Goal: Task Accomplishment & Management: Complete application form

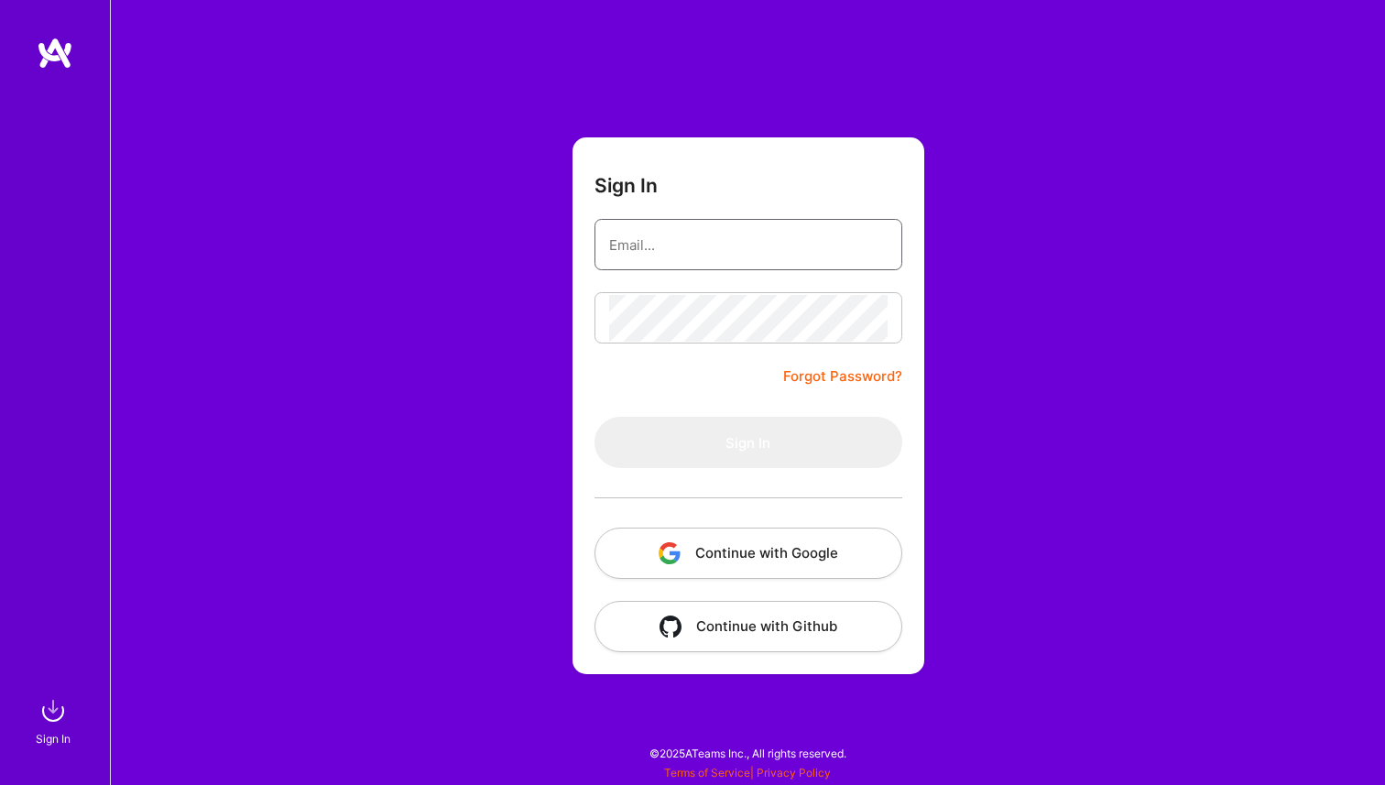
click at [801, 254] on input "email" at bounding box center [748, 245] width 278 height 47
type input "[PERSON_NAME][EMAIL_ADDRESS][DOMAIN_NAME]"
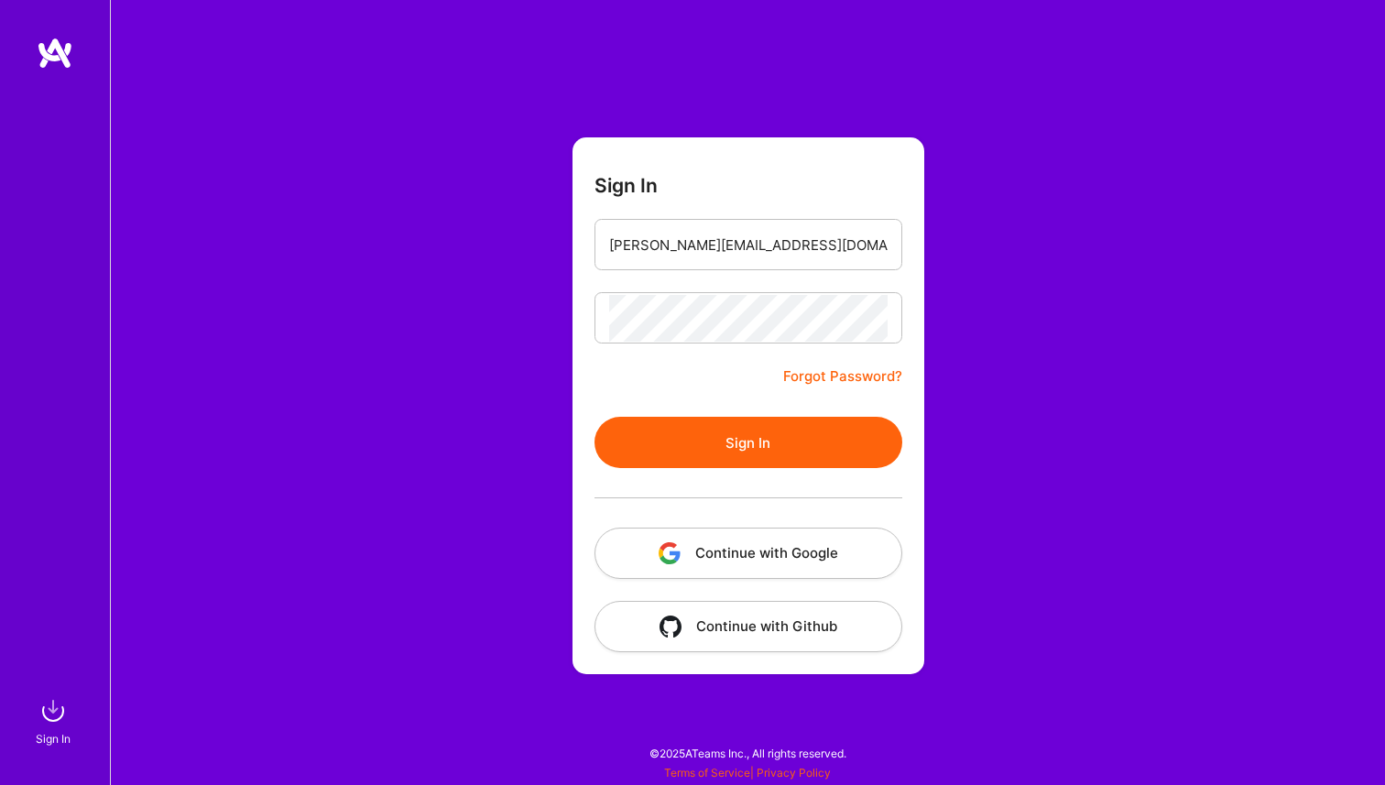
click at [778, 433] on button "Sign In" at bounding box center [749, 442] width 308 height 51
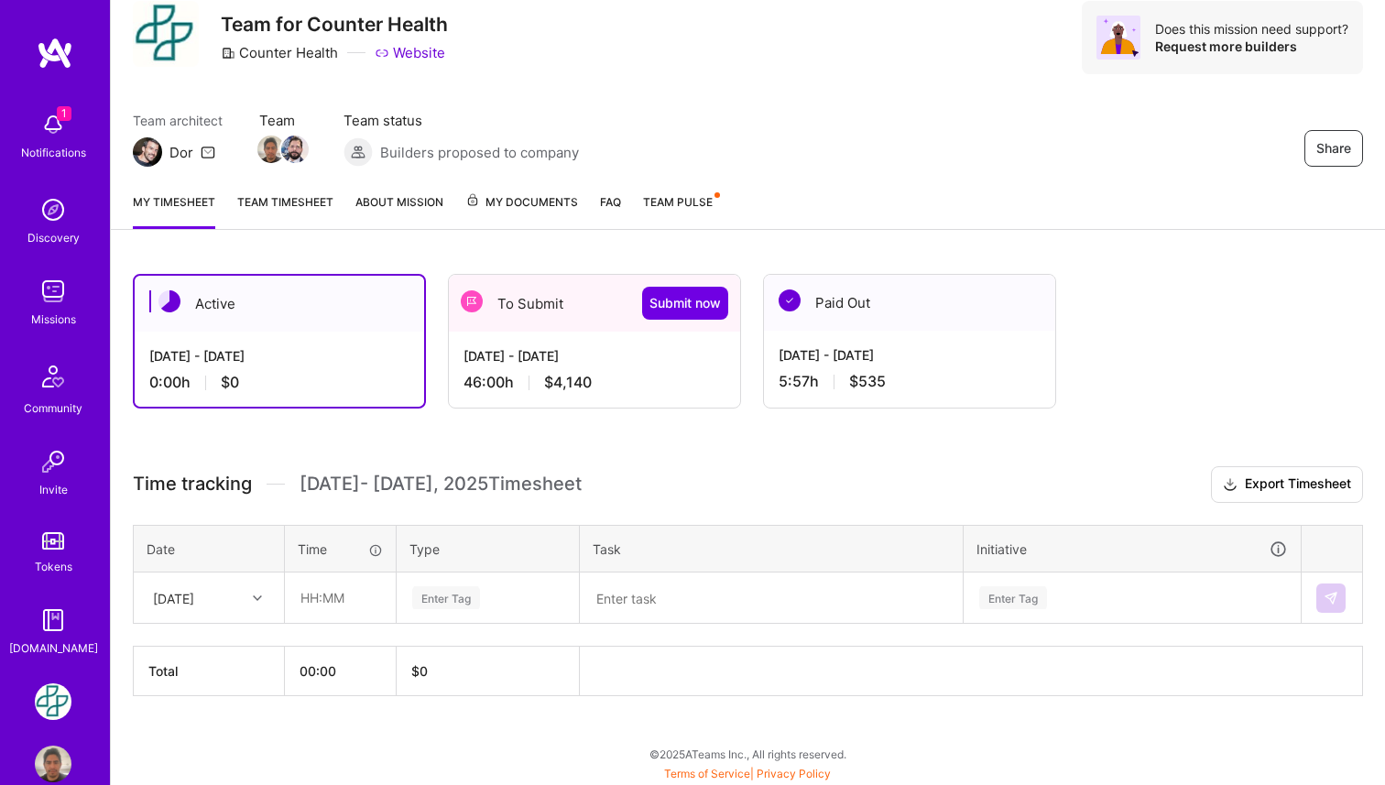
scroll to position [63, 0]
click at [544, 350] on div "[DATE] - [DATE]" at bounding box center [595, 355] width 262 height 19
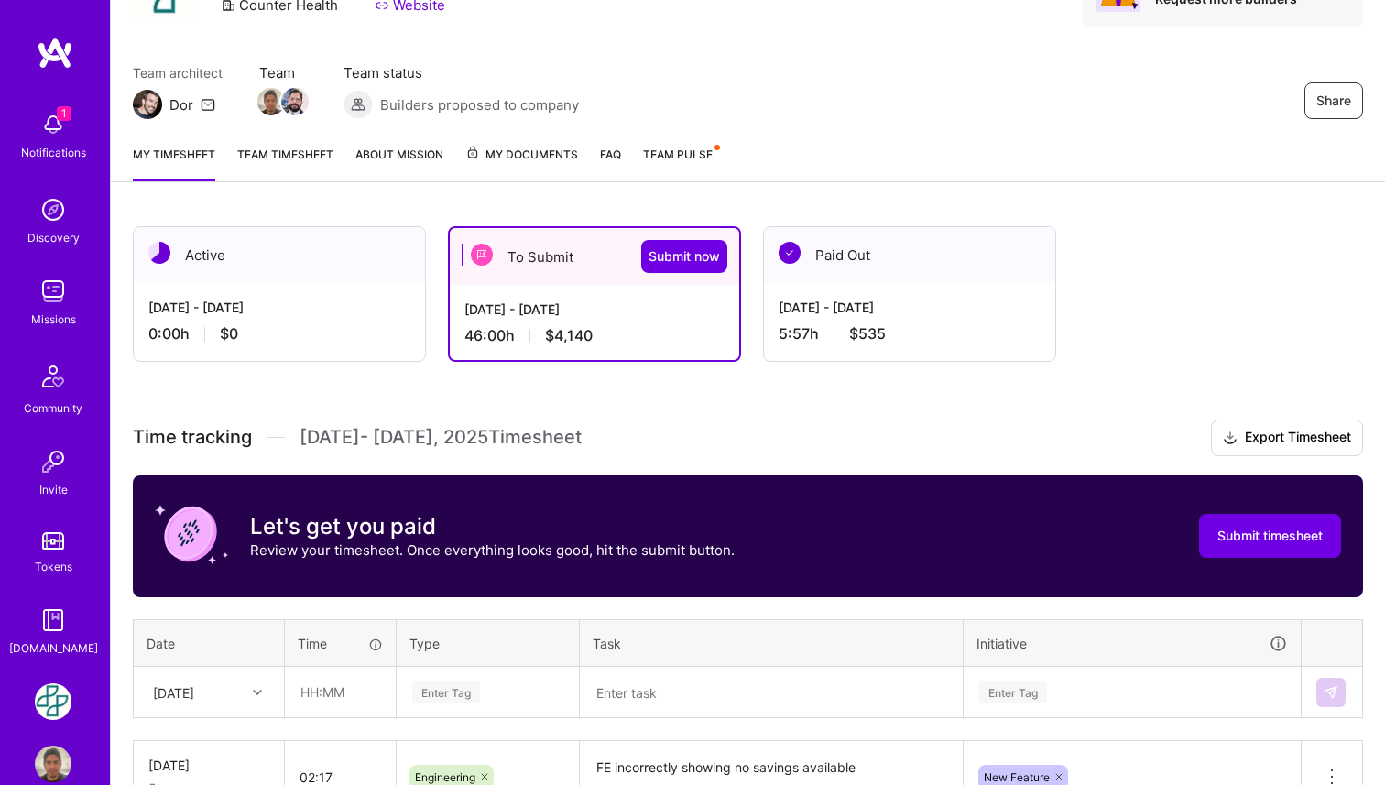
scroll to position [107, 0]
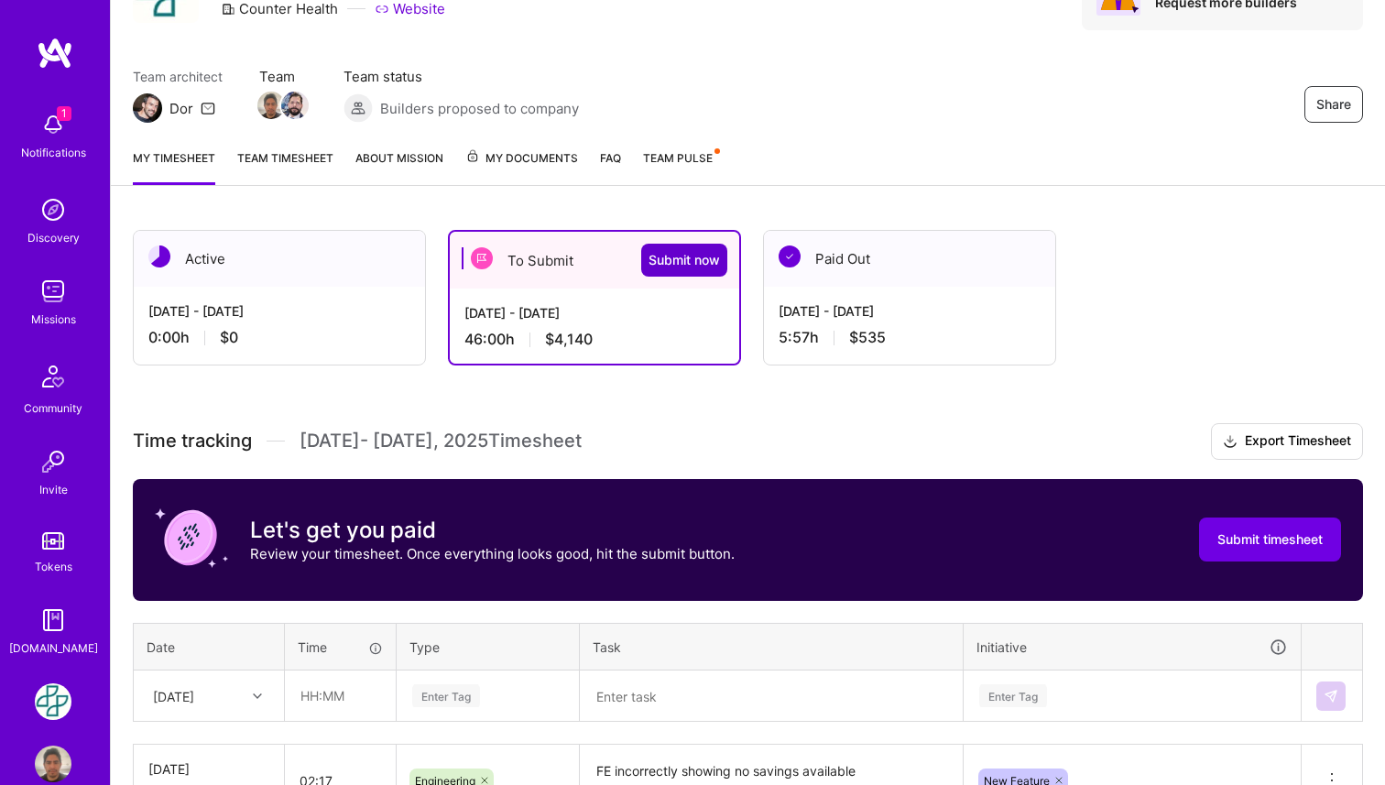
click at [682, 268] on span "Submit now" at bounding box center [684, 260] width 71 height 18
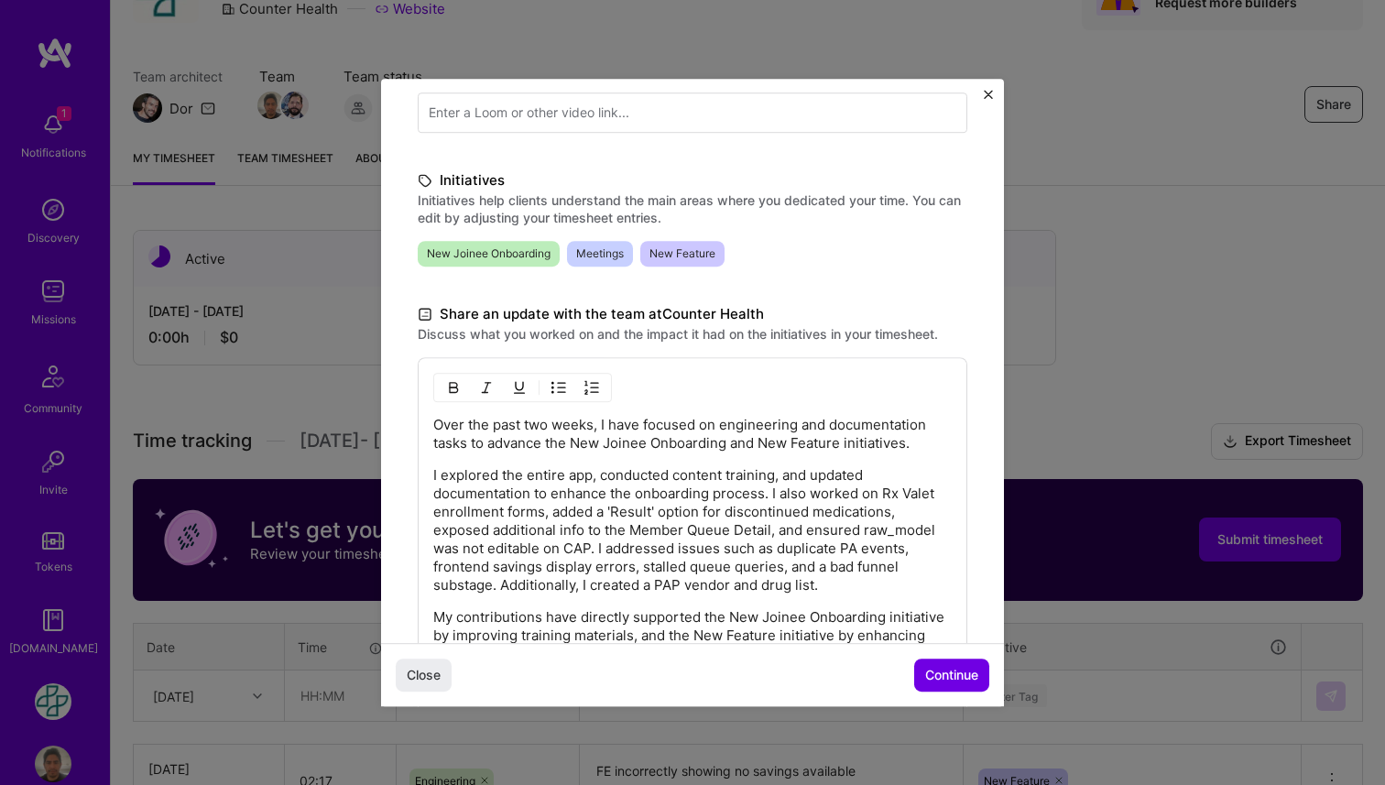
scroll to position [537, 0]
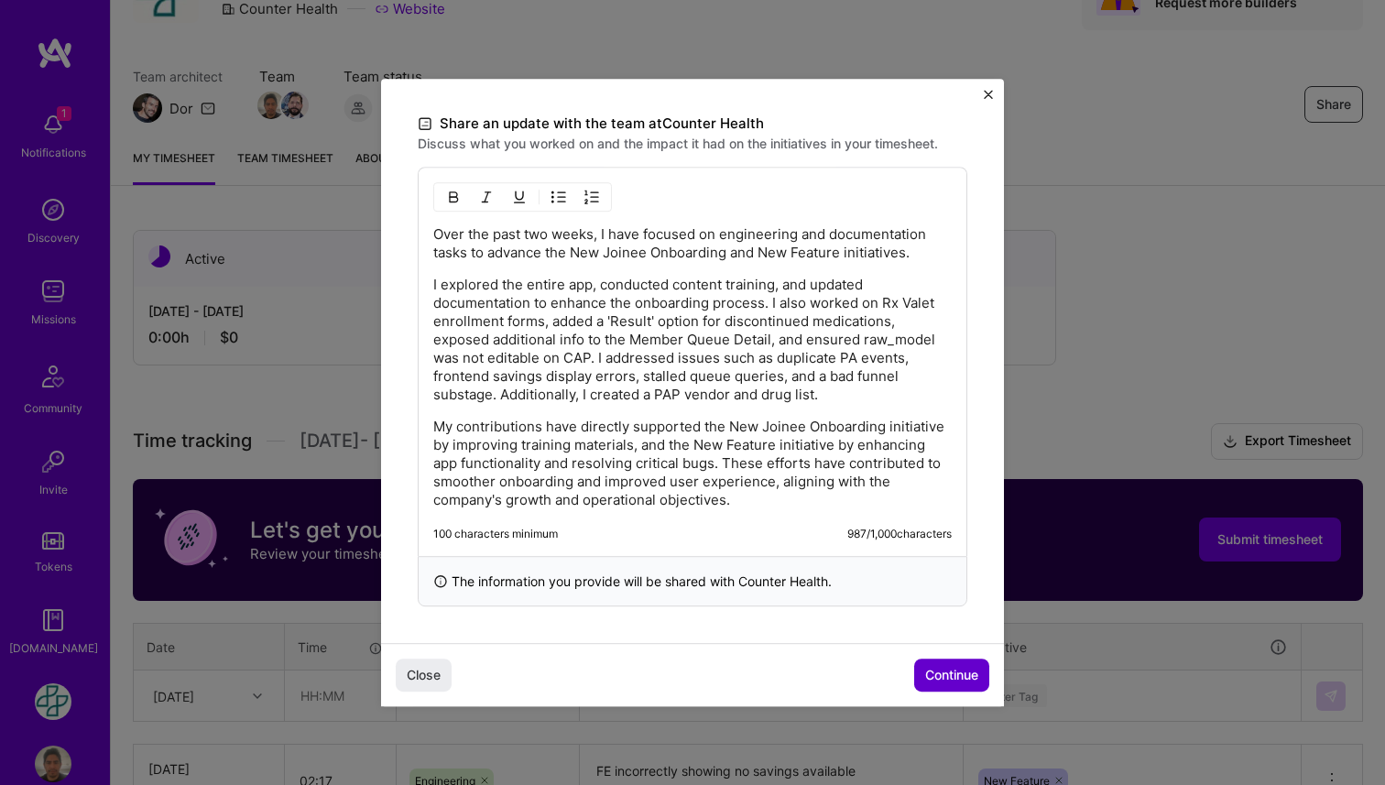
click at [926, 669] on span "Continue" at bounding box center [951, 675] width 53 height 18
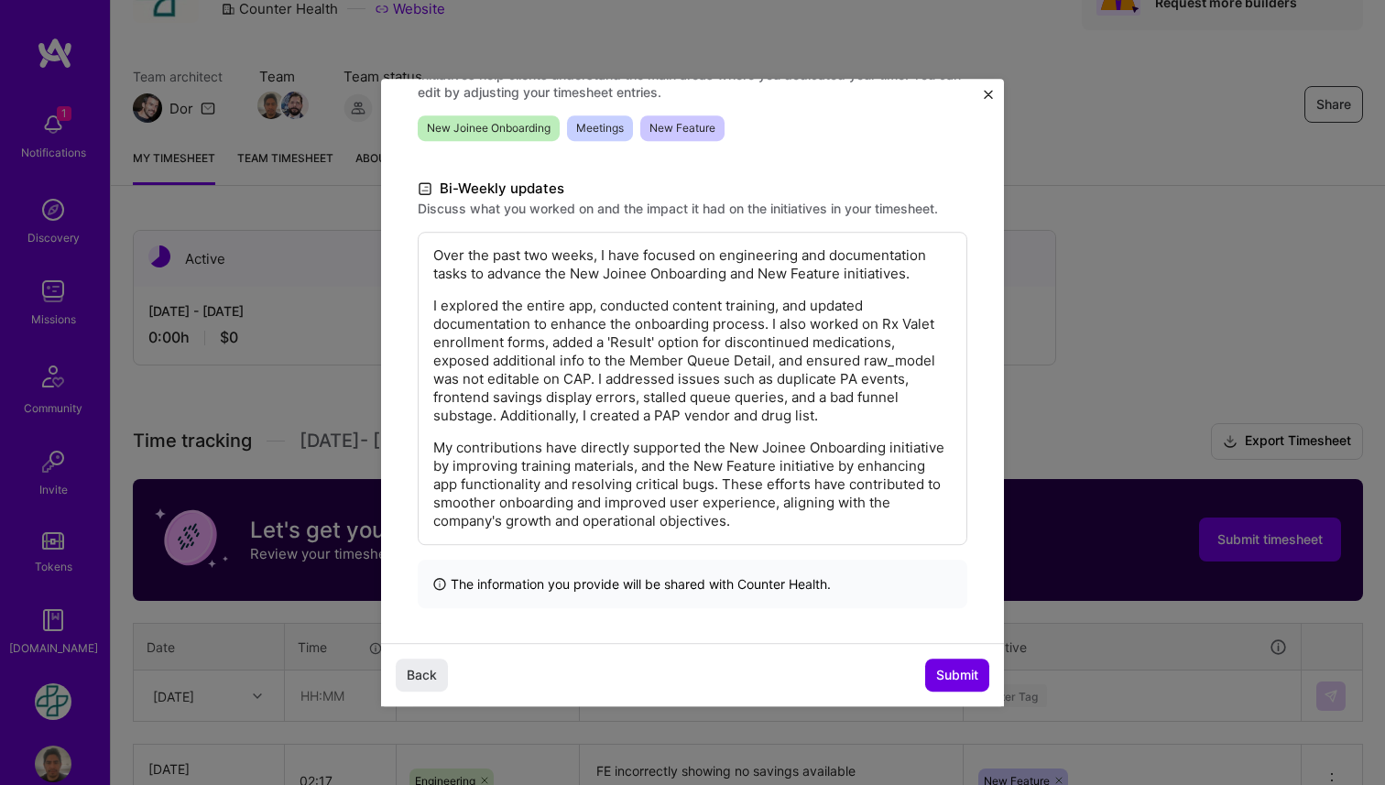
scroll to position [290, 0]
click at [943, 673] on span "Submit" at bounding box center [957, 675] width 42 height 18
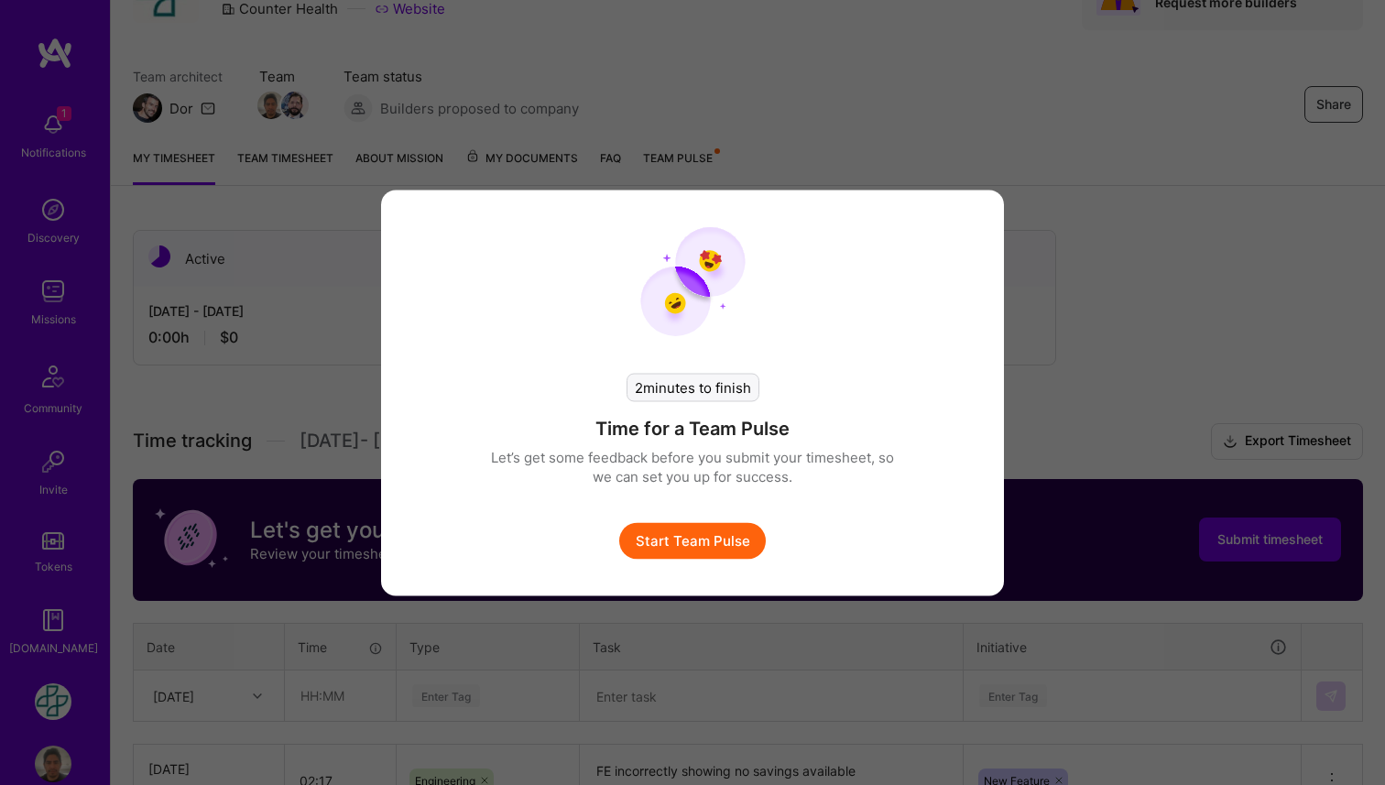
click at [706, 551] on button "Start Team Pulse" at bounding box center [692, 540] width 147 height 37
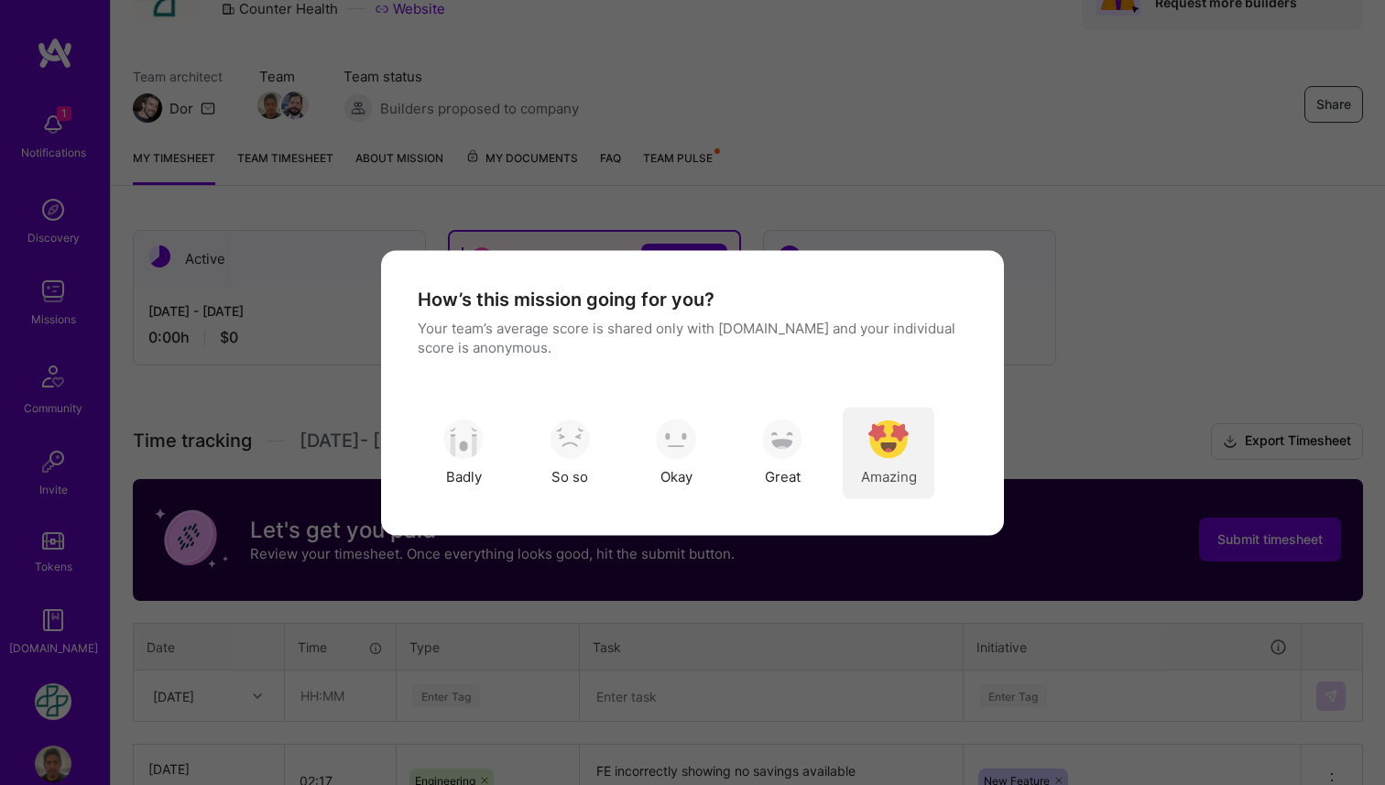
click at [880, 453] on img "modal" at bounding box center [888, 440] width 40 height 40
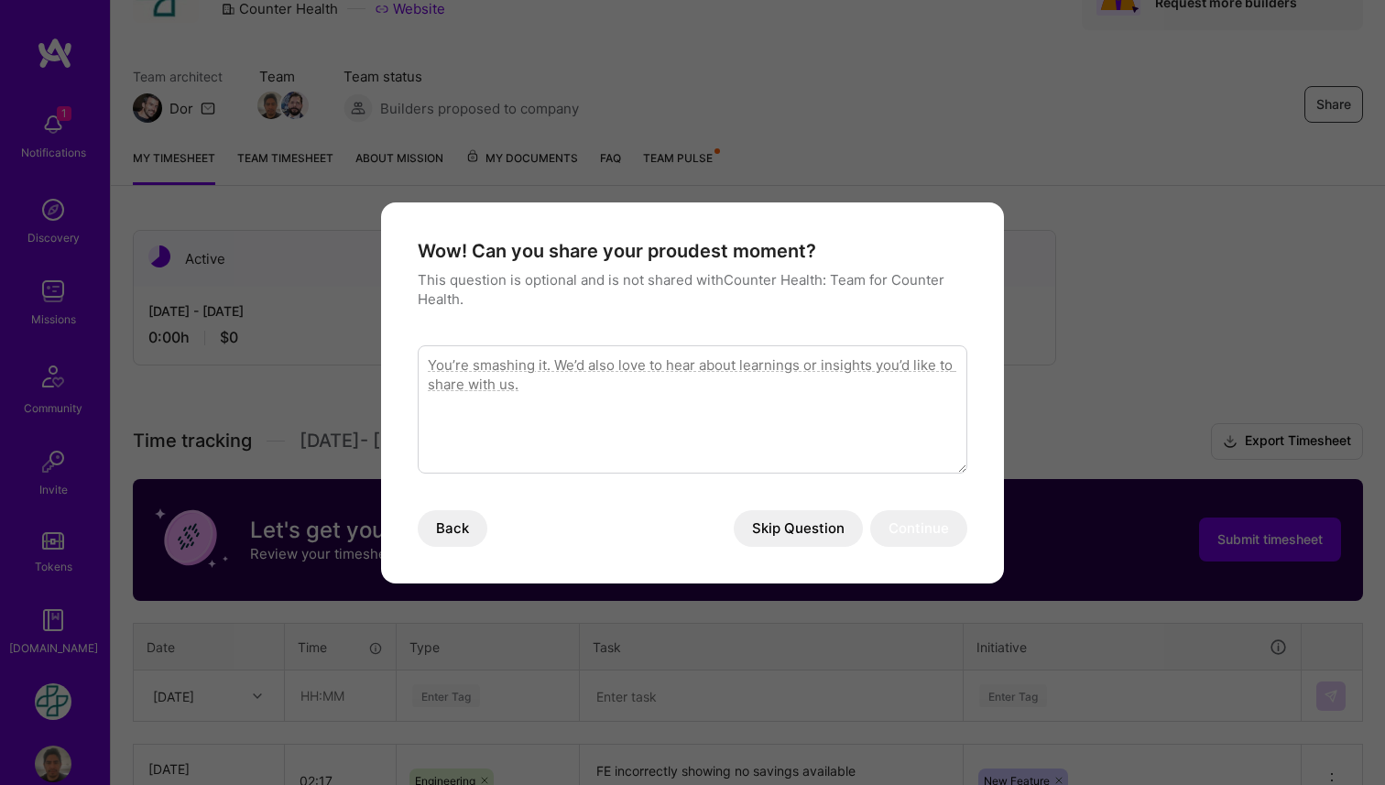
click at [800, 415] on textarea "modal" at bounding box center [693, 409] width 550 height 128
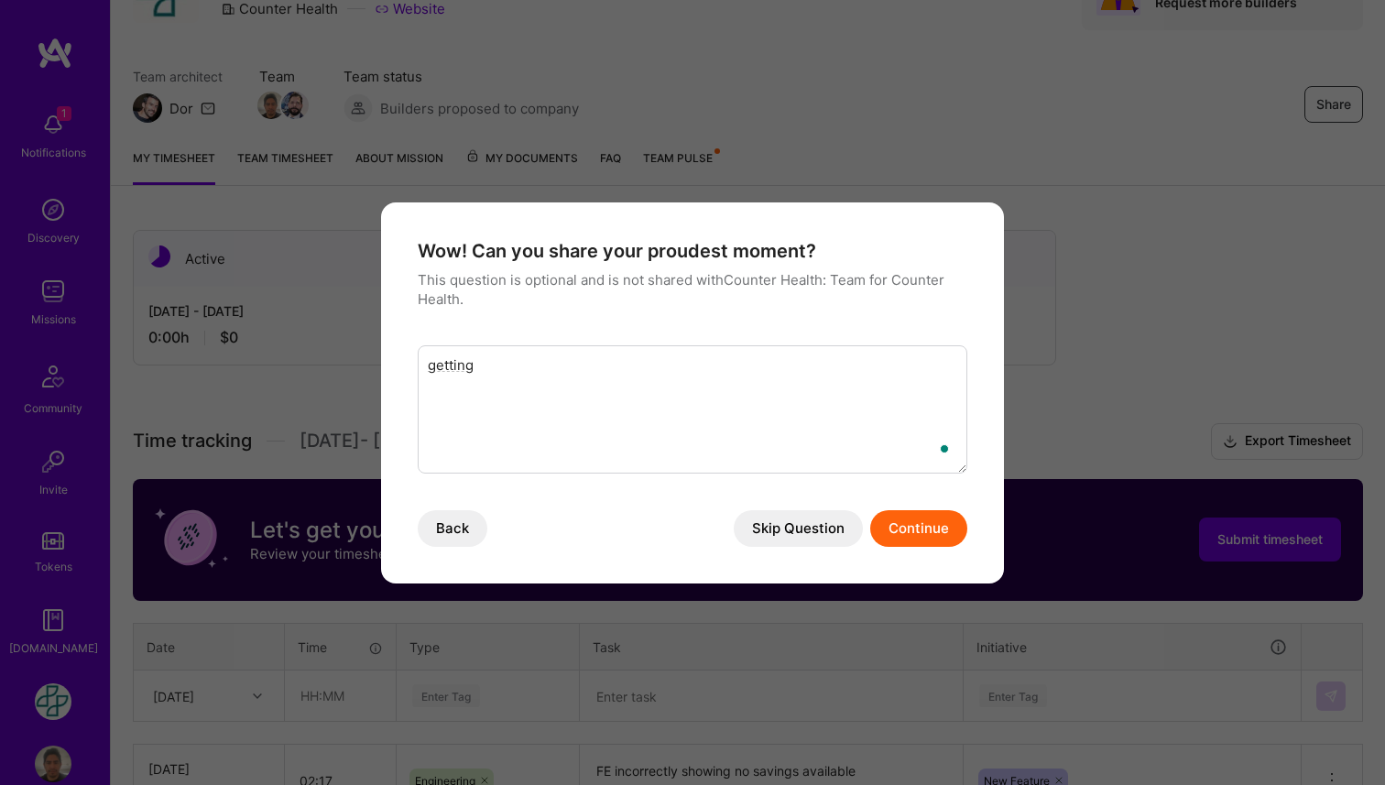
type textarea "getting"
type textarea "in charge of complete Epics"
click at [922, 532] on button "Continue" at bounding box center [918, 528] width 97 height 37
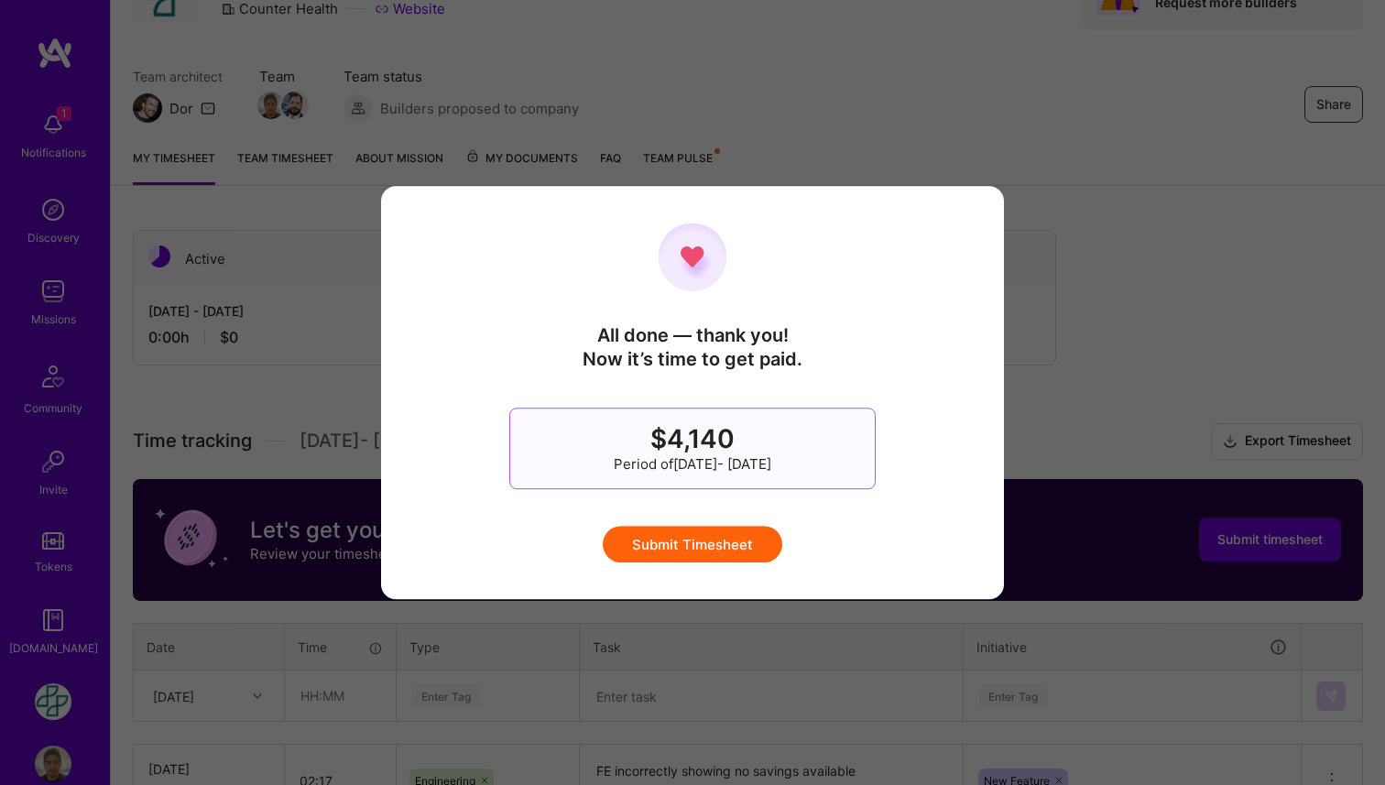
click at [725, 547] on button "Submit Timesheet" at bounding box center [693, 544] width 180 height 37
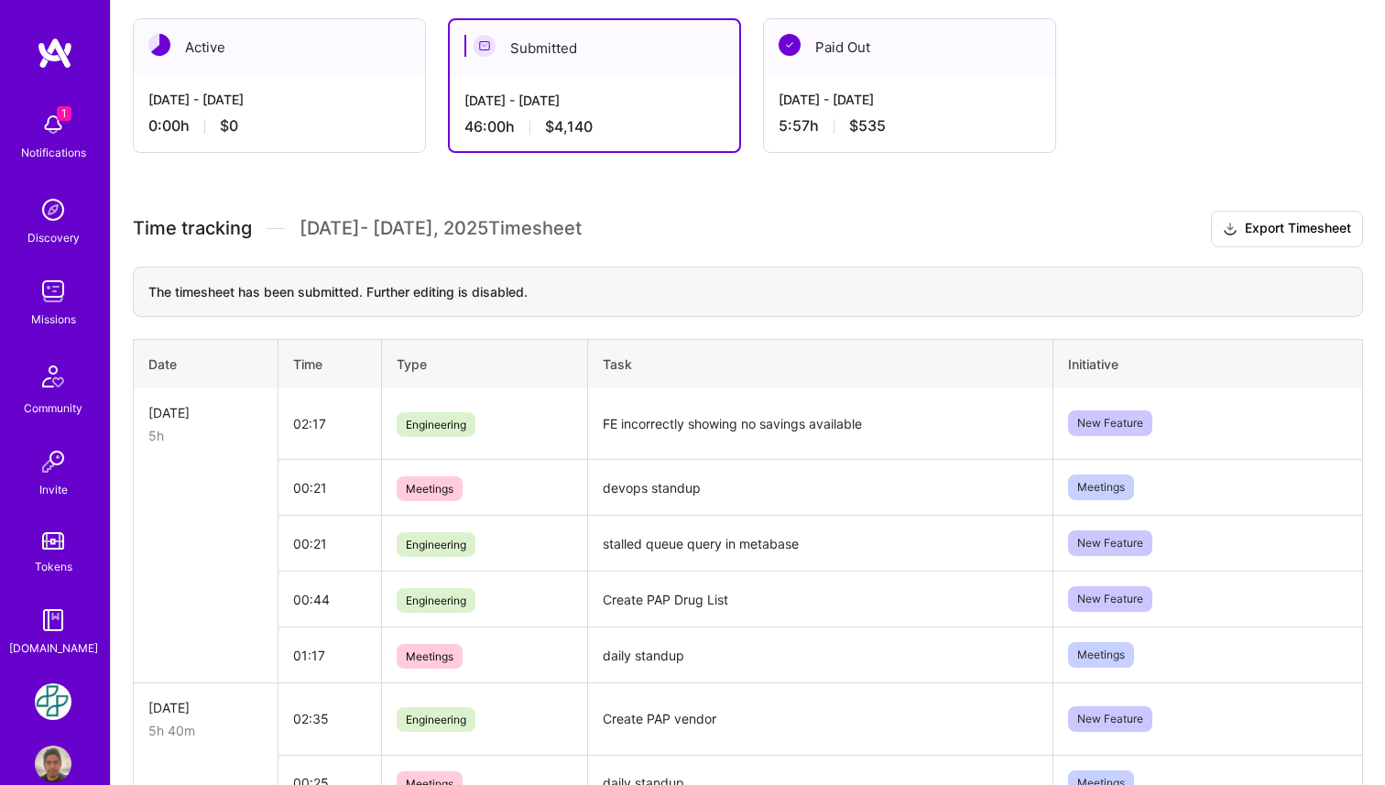
scroll to position [0, 0]
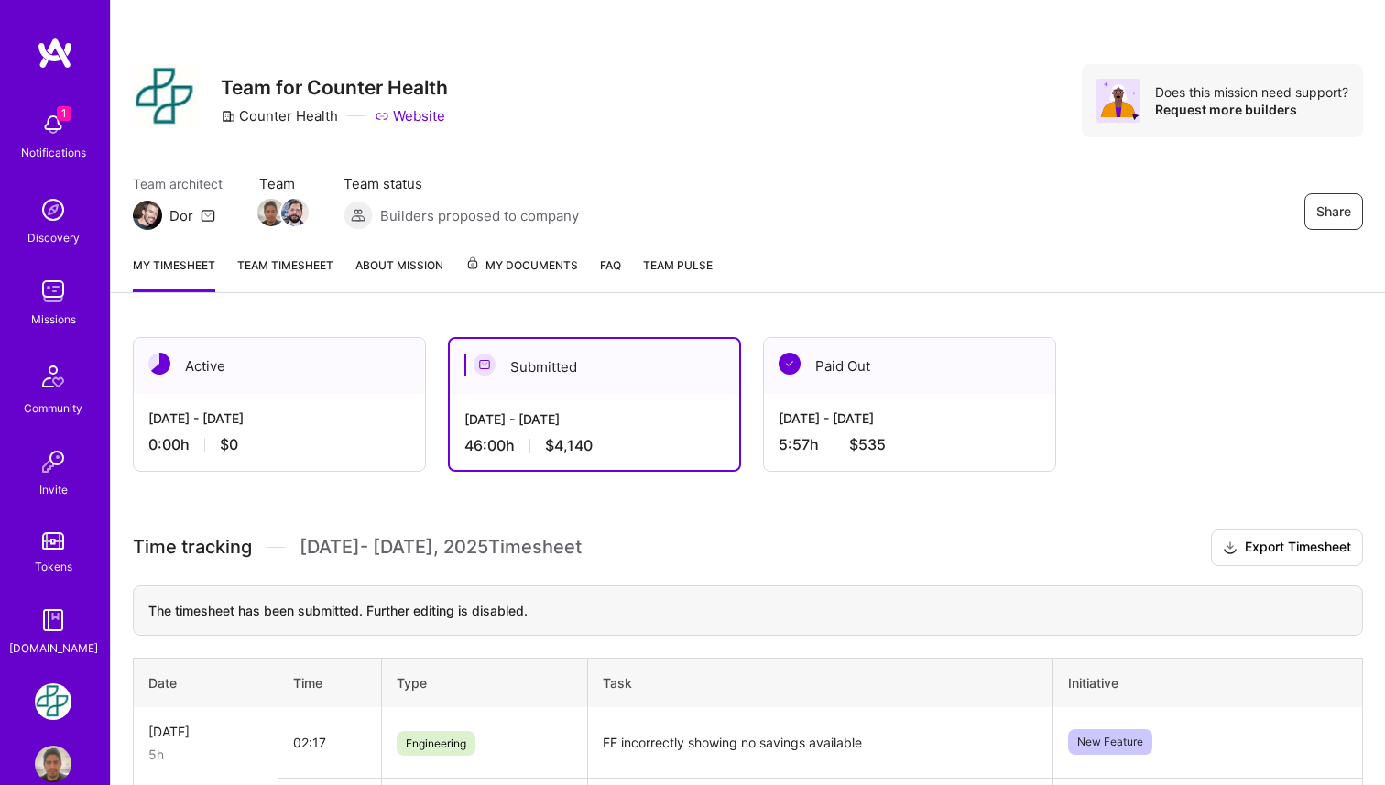
click at [49, 130] on img at bounding box center [53, 124] width 37 height 37
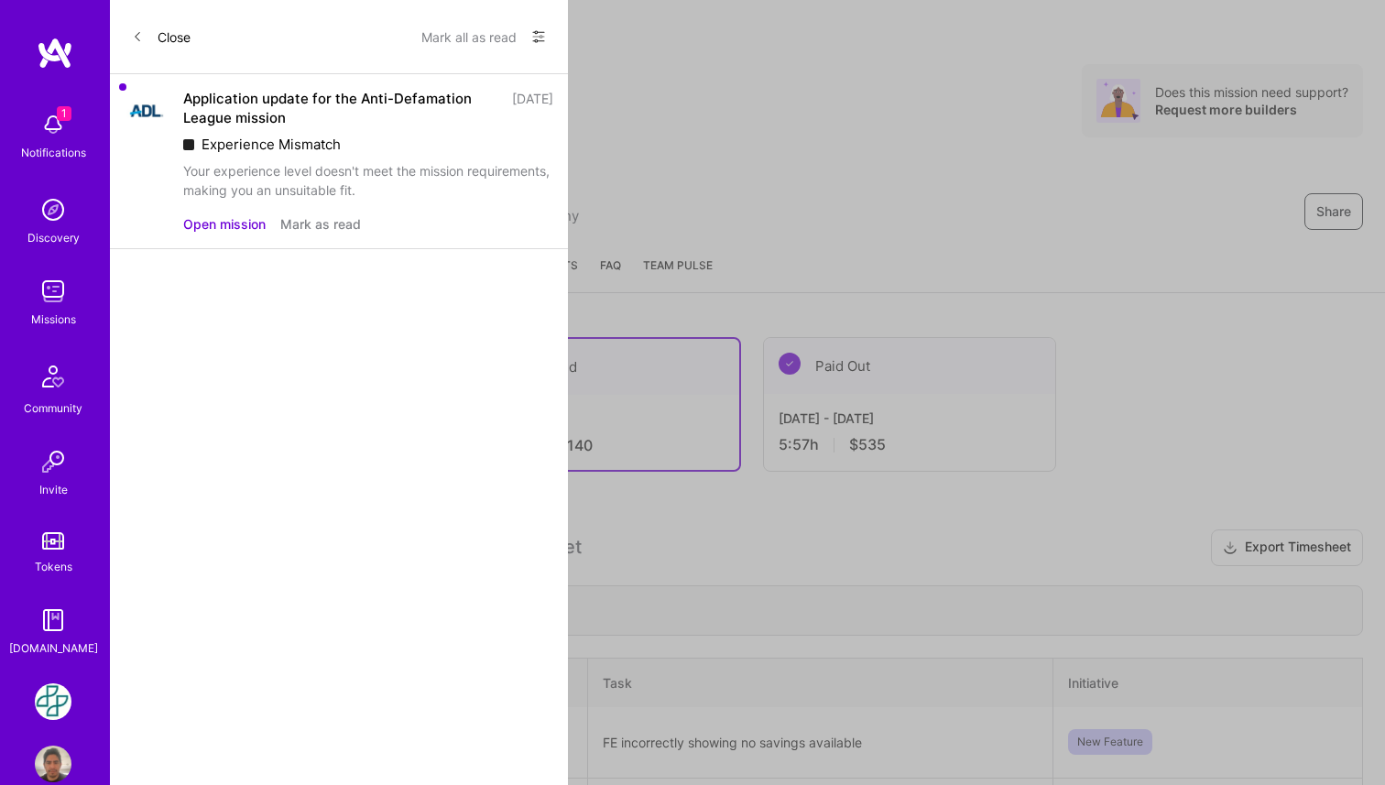
click at [337, 232] on button "Mark as read" at bounding box center [320, 223] width 81 height 19
